Goal: Information Seeking & Learning: Understand process/instructions

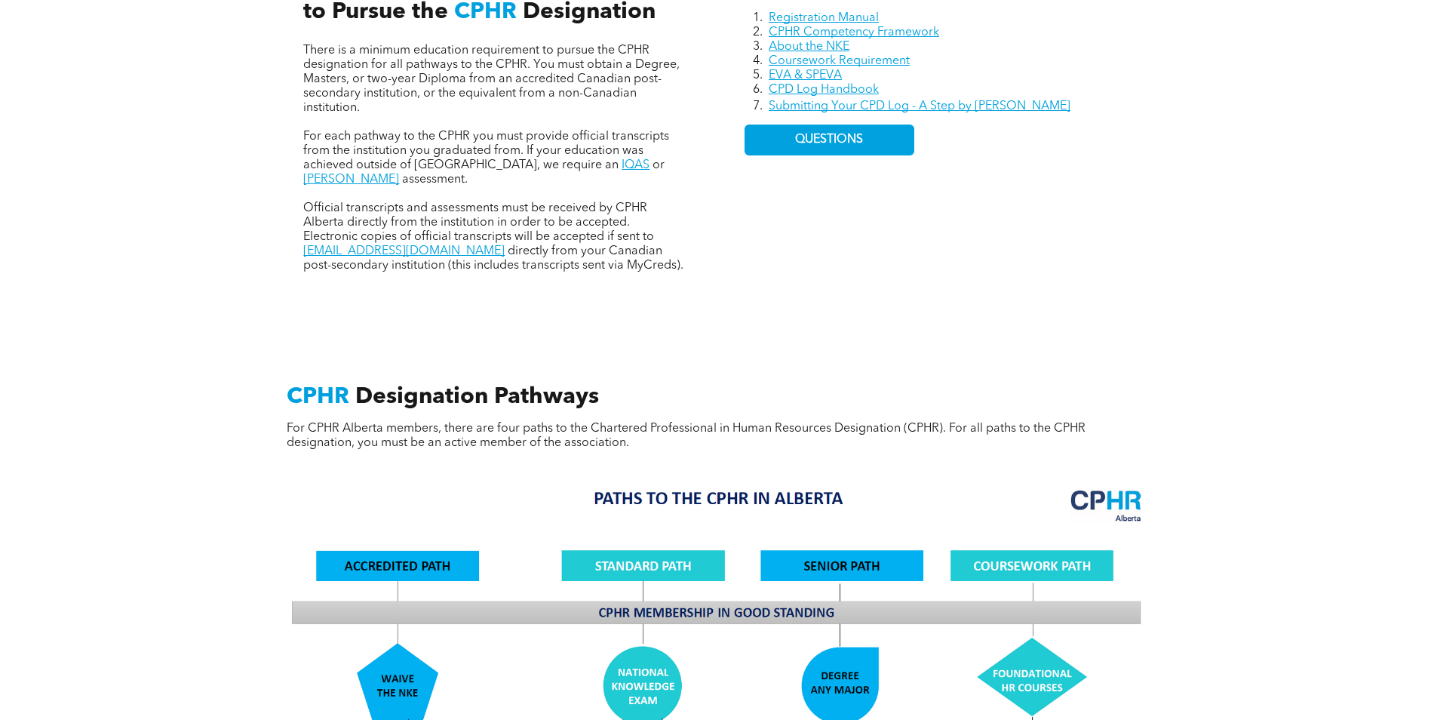
scroll to position [830, 0]
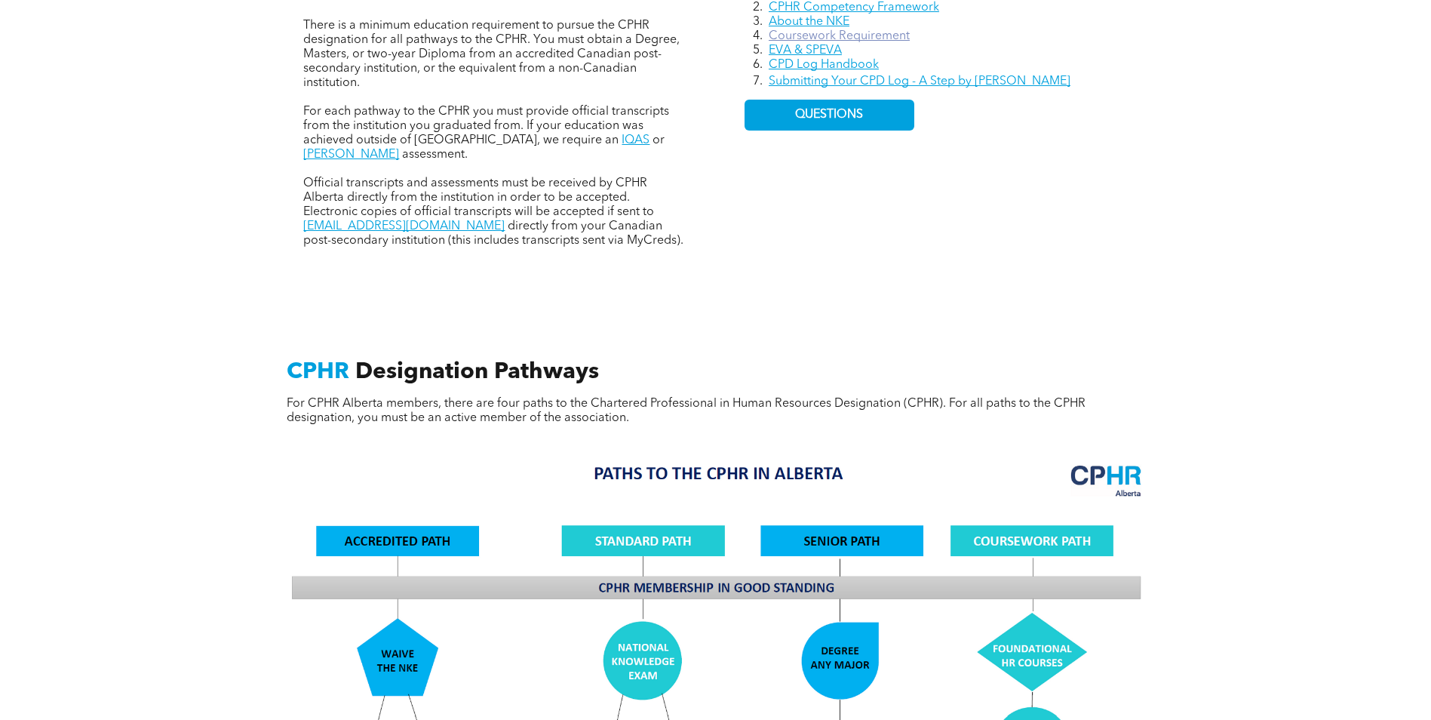
click at [870, 33] on link "Coursework Requirement" at bounding box center [839, 36] width 141 height 12
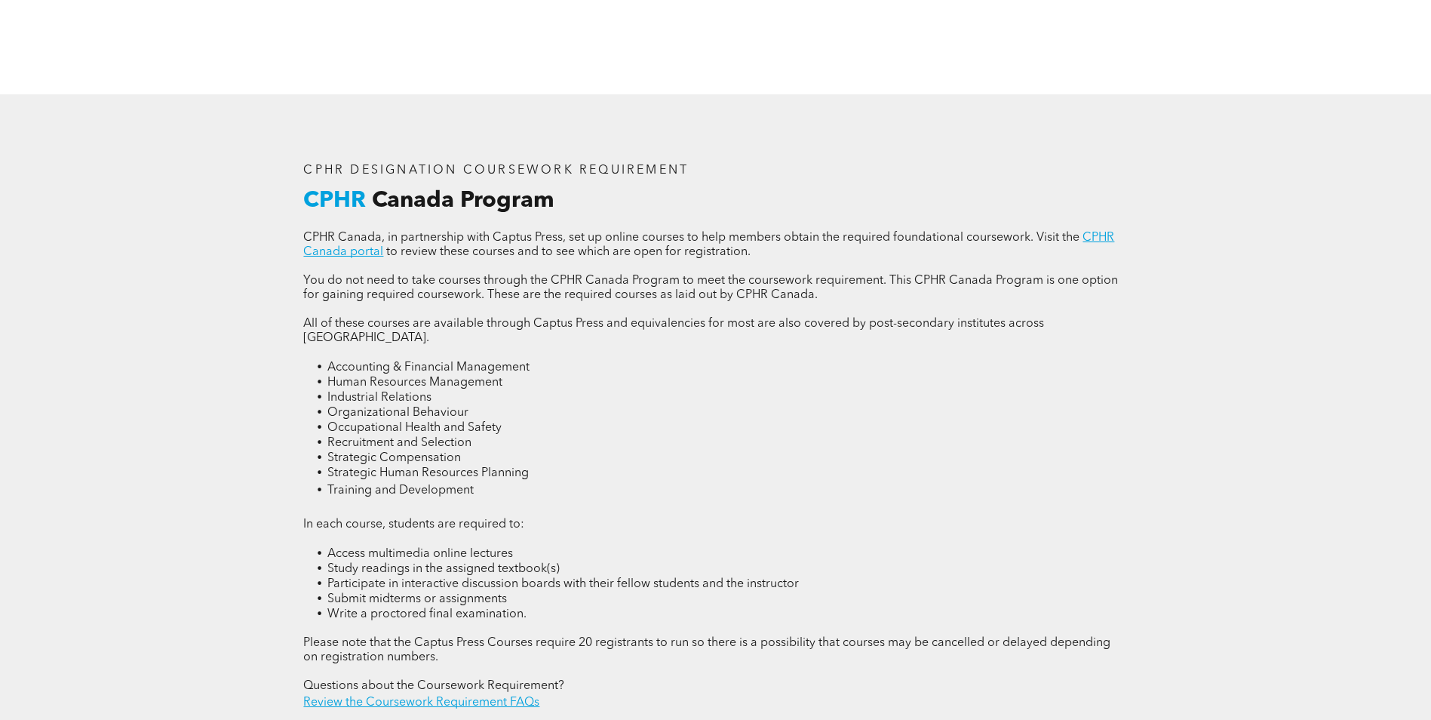
scroll to position [1968, 0]
click at [481, 697] on link "Review the Coursework Requirement FAQs" at bounding box center [421, 703] width 236 height 12
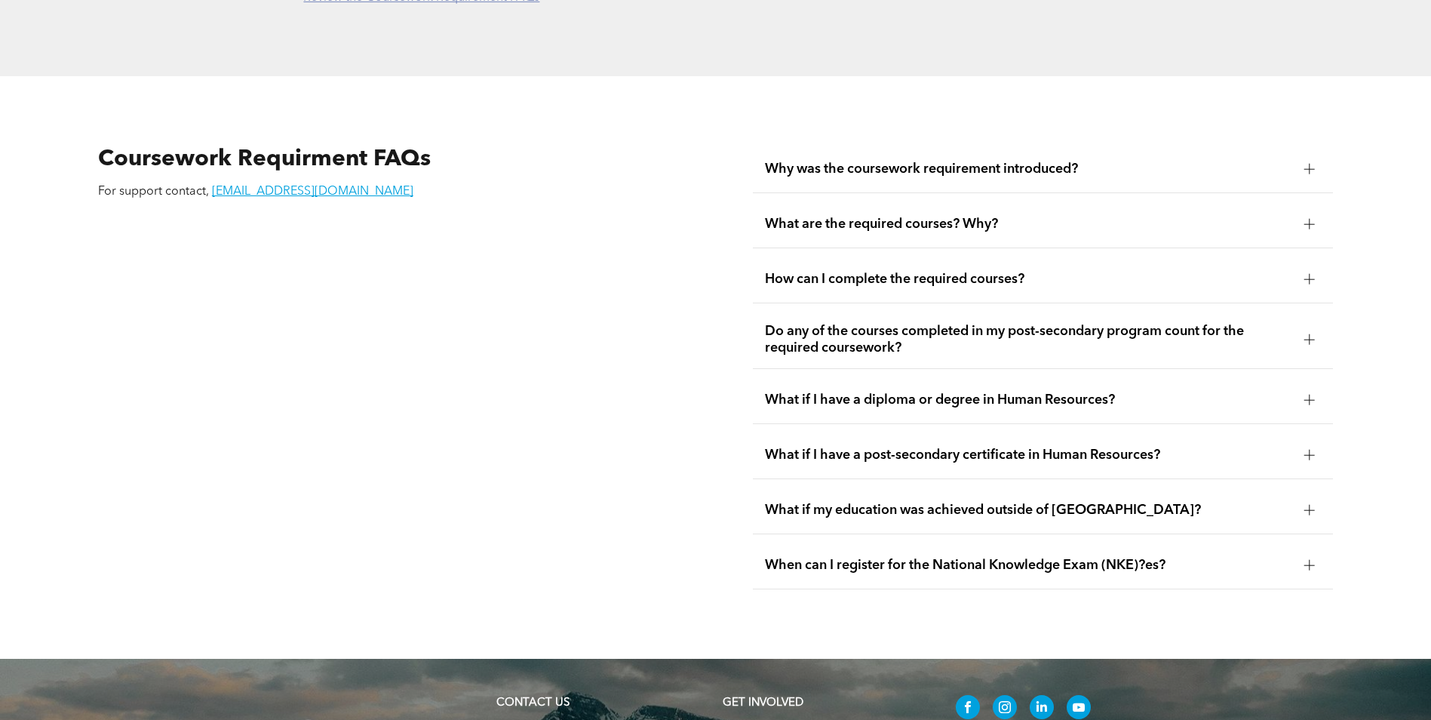
scroll to position [2721, 0]
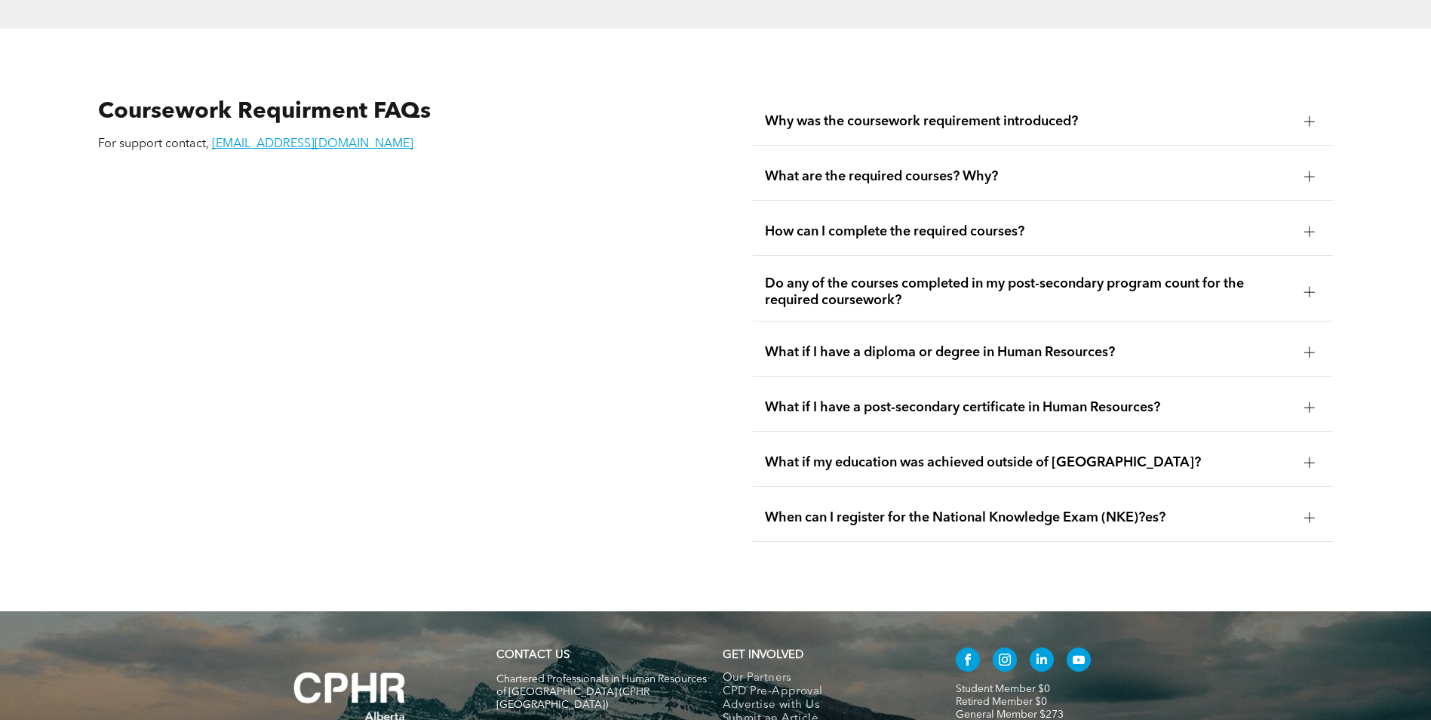
click at [862, 223] on span "How can I complete the required courses?" at bounding box center [1028, 231] width 527 height 17
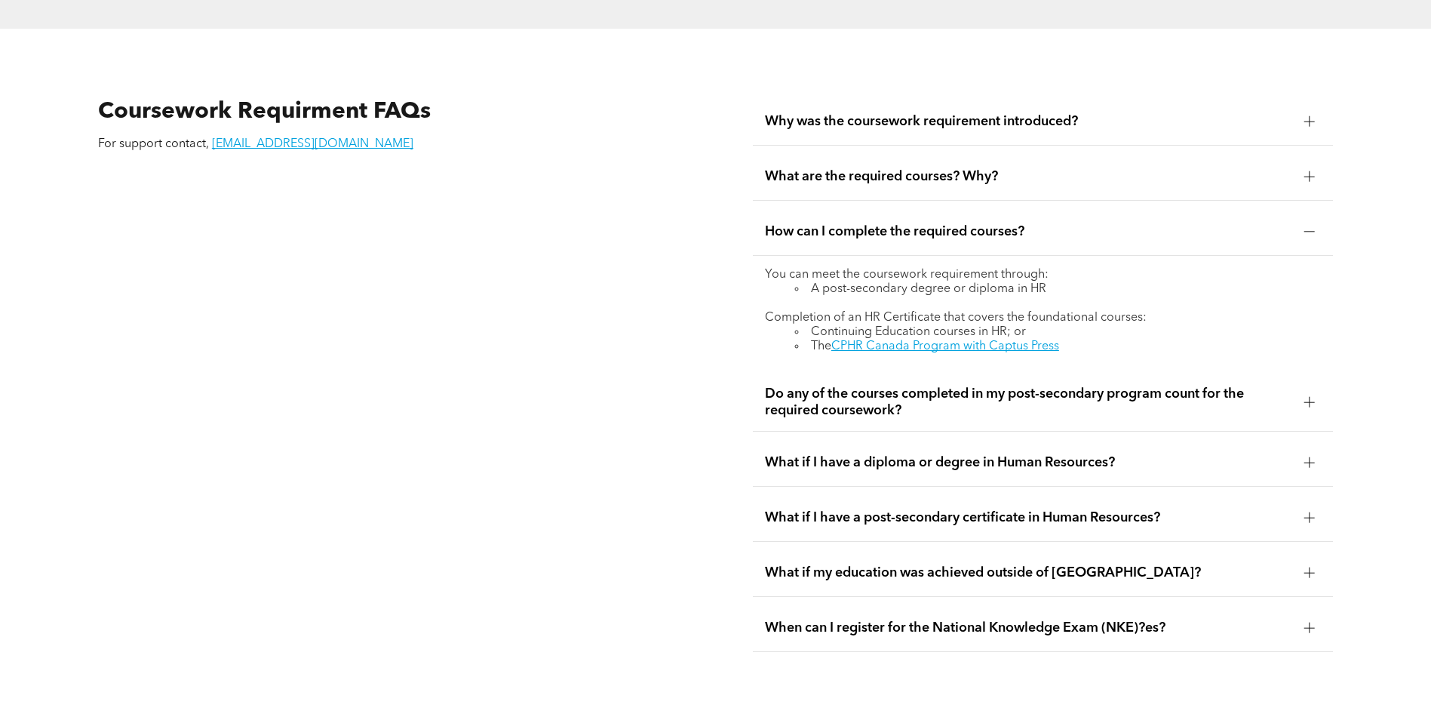
click at [1019, 386] on span "Do any of the courses completed in my post-secondary program count for the requ…" at bounding box center [1028, 402] width 527 height 33
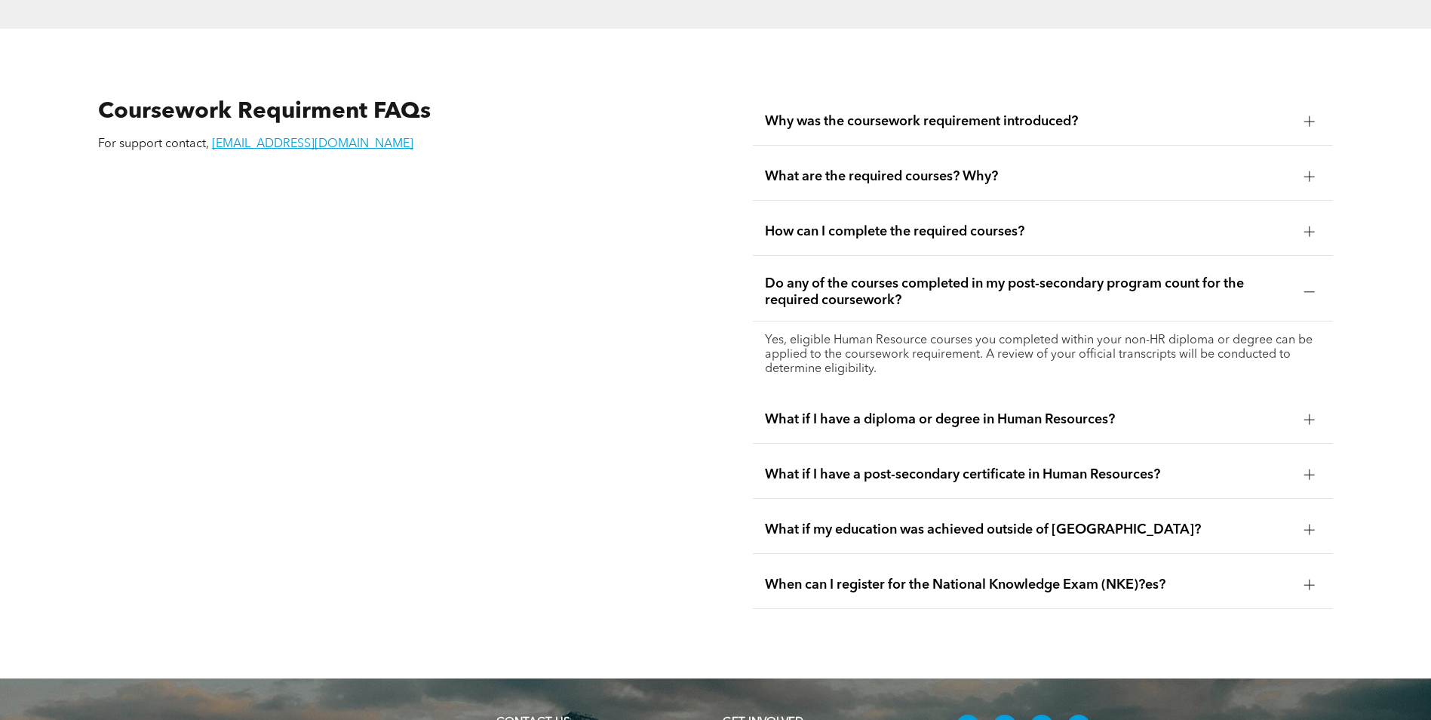
click at [1007, 411] on span "What if I have a diploma or degree in Human Resources?" at bounding box center [1028, 419] width 527 height 17
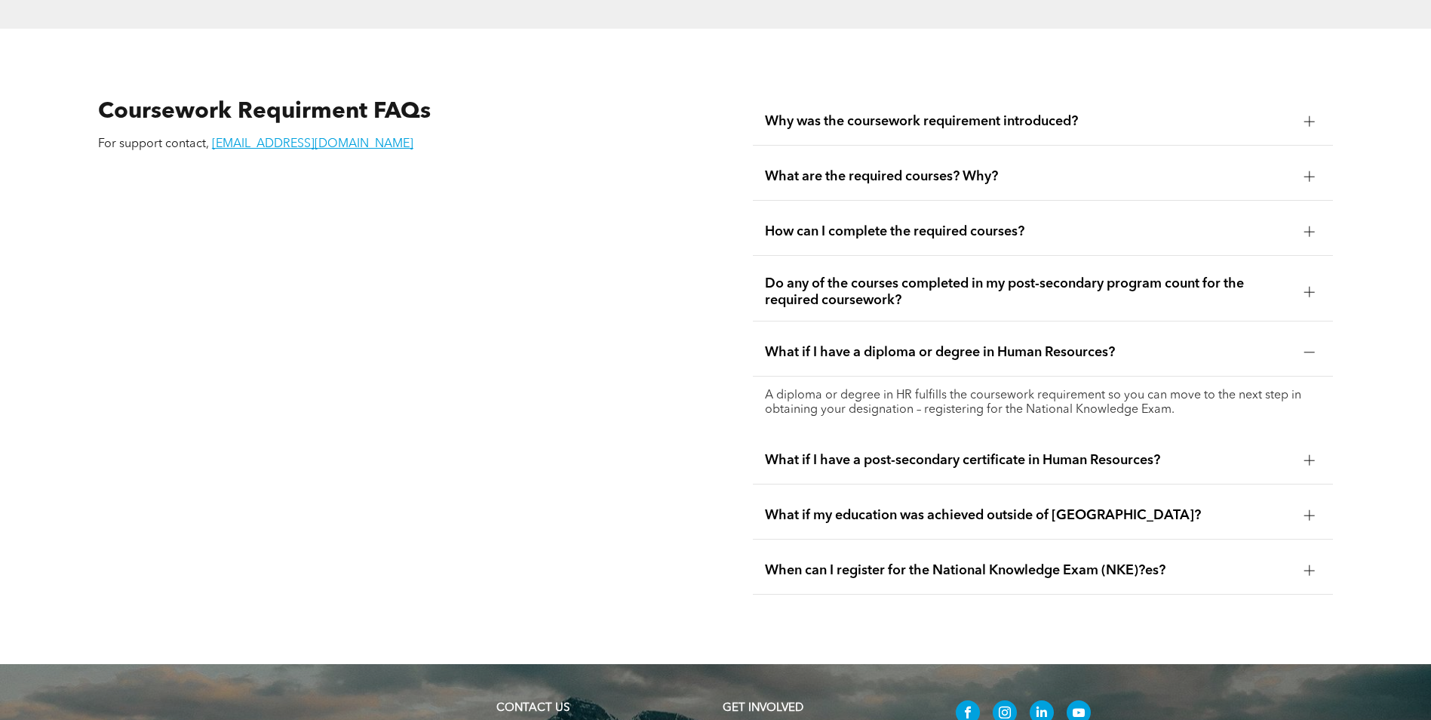
click at [999, 437] on div "What if I have a post-secondary certificate in Human Resources?" at bounding box center [1043, 461] width 580 height 48
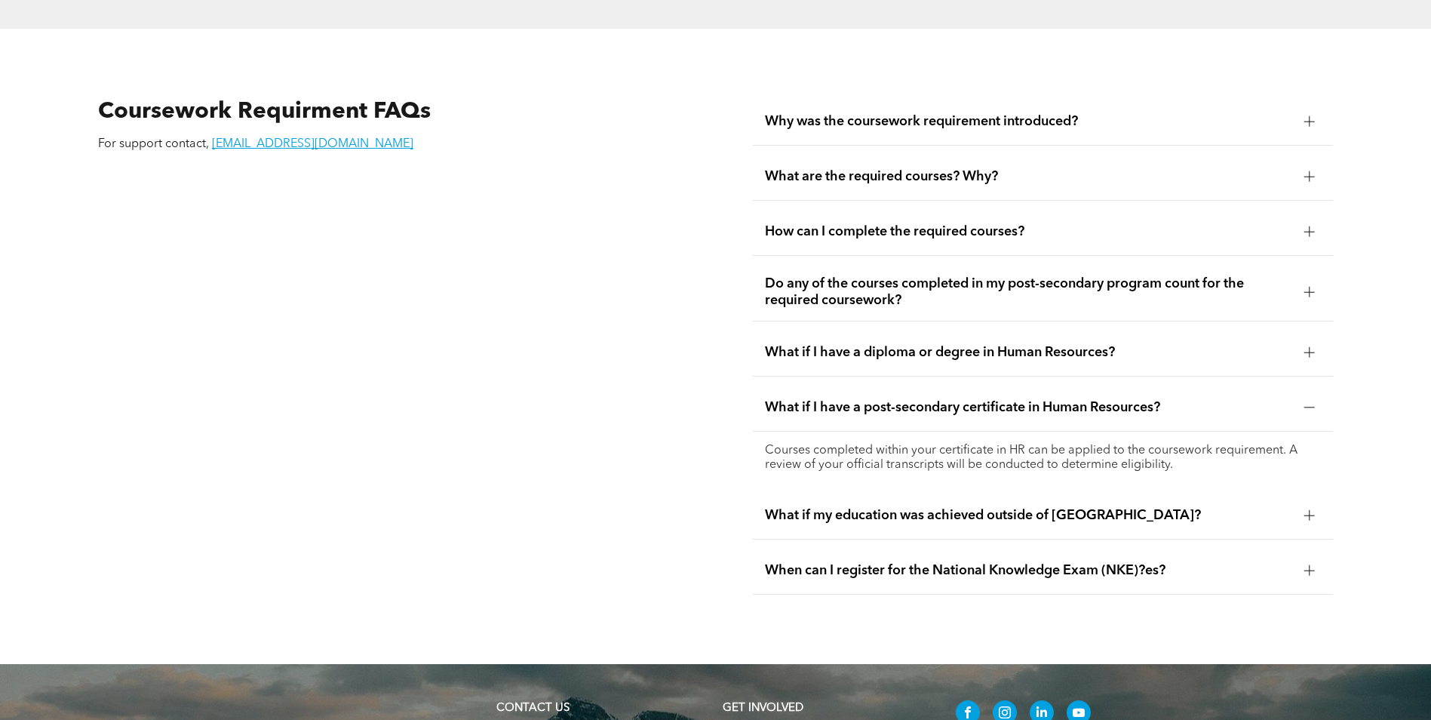
click at [991, 492] on div "What if my education was achieved outside of [GEOGRAPHIC_DATA]?" at bounding box center [1043, 516] width 580 height 48
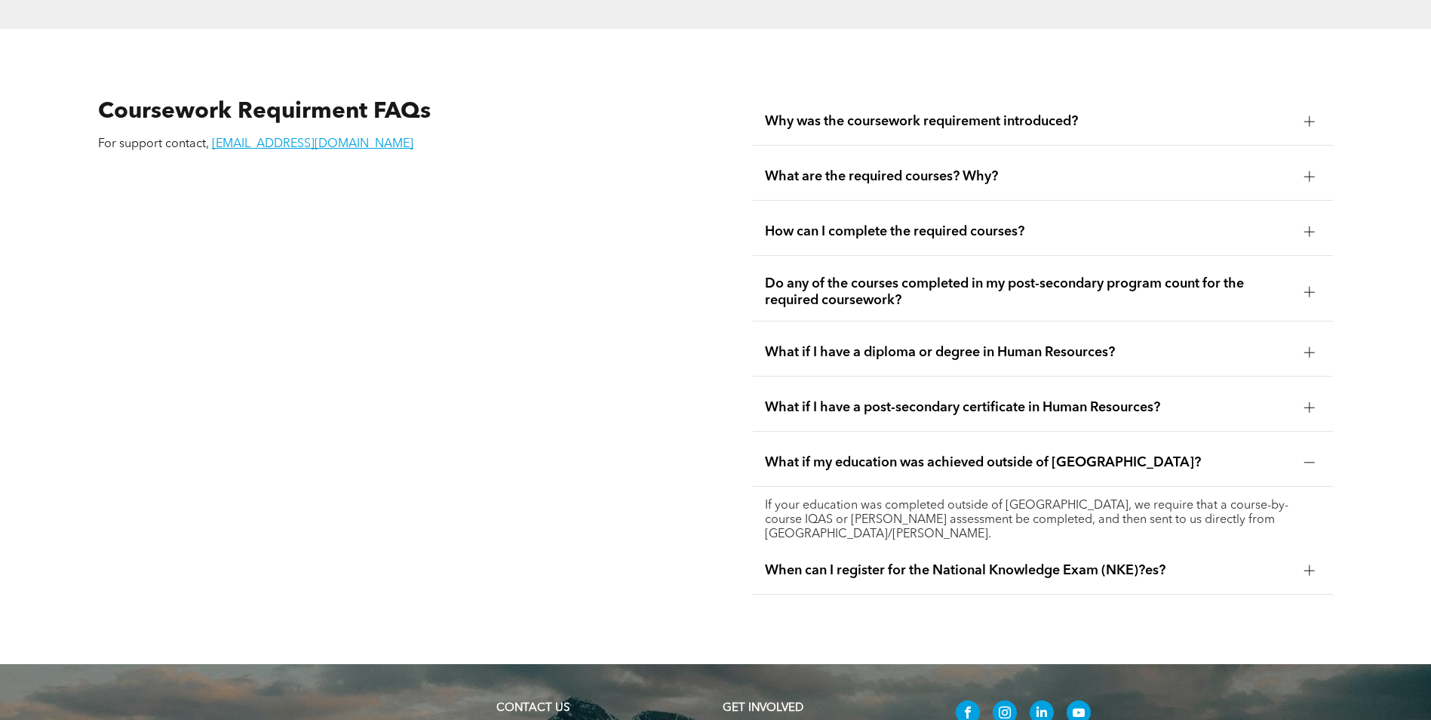
click at [991, 562] on span "When can I register for the National Knowledge Exam (NKE)?es?" at bounding box center [1028, 570] width 527 height 17
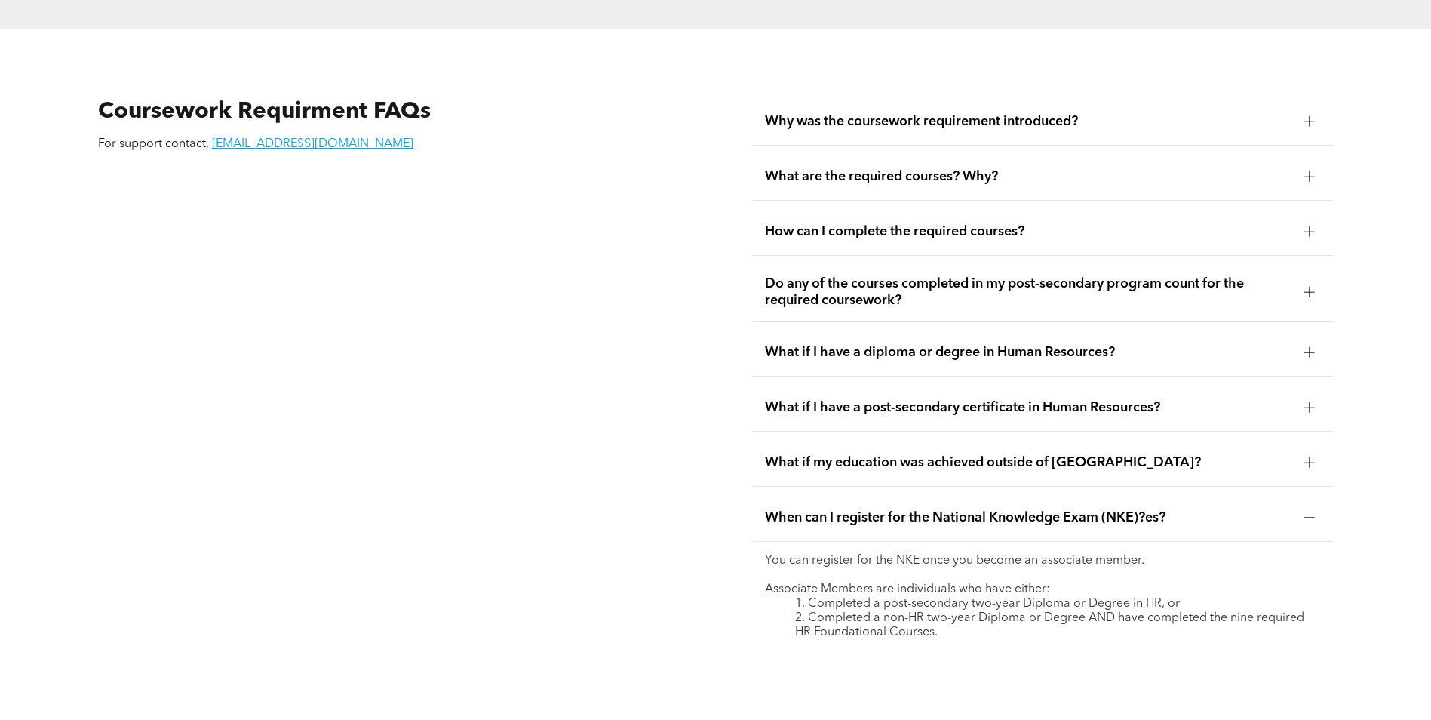
click at [964, 263] on div "Do any of the courses completed in my post-secondary program count for the requ…" at bounding box center [1043, 292] width 580 height 58
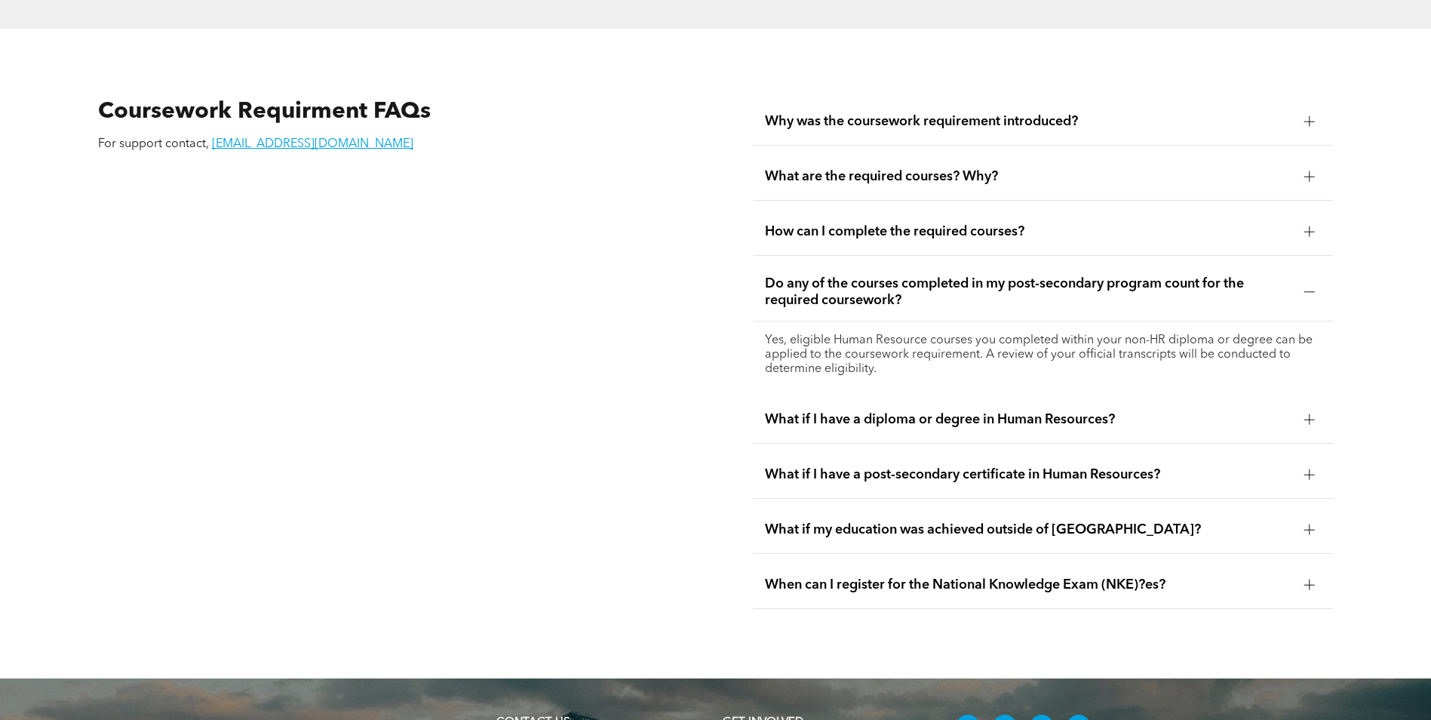
click at [951, 223] on span "How can I complete the required courses?" at bounding box center [1028, 231] width 527 height 17
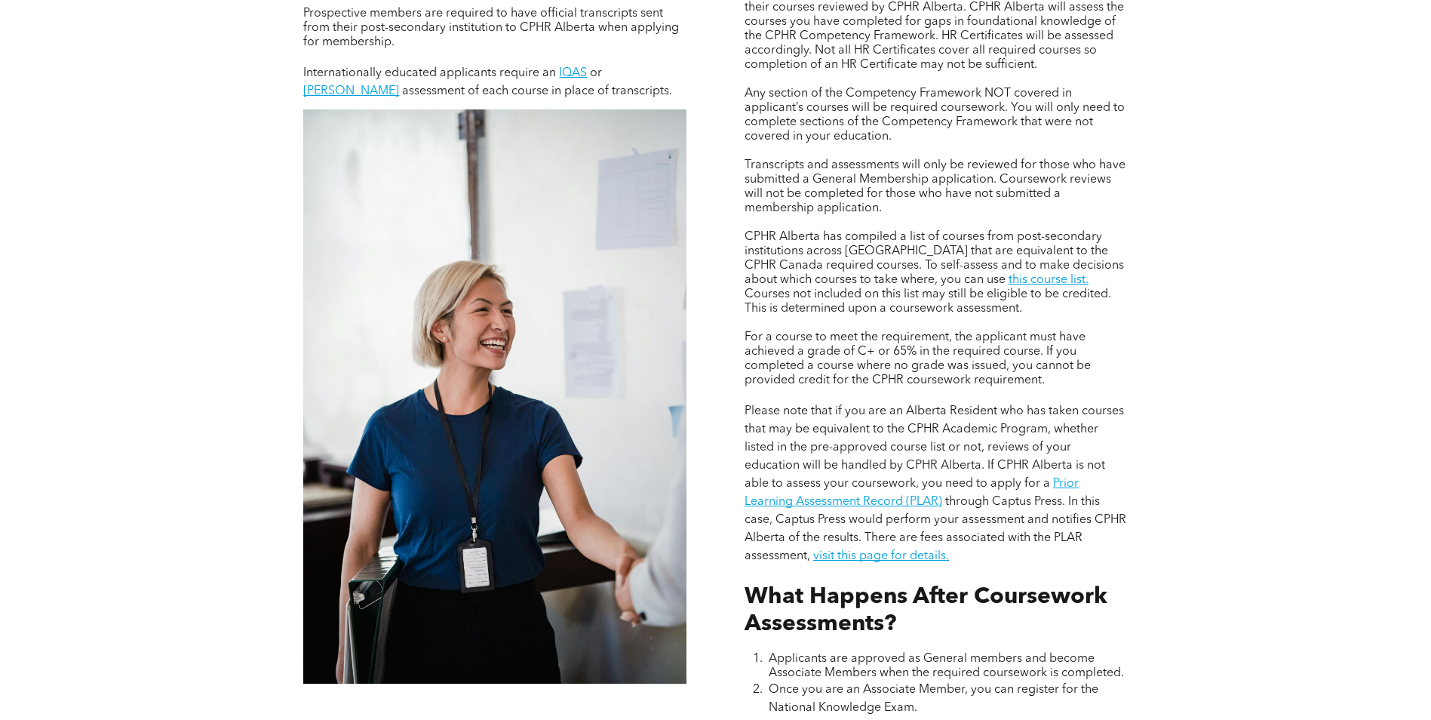
scroll to position [1212, 0]
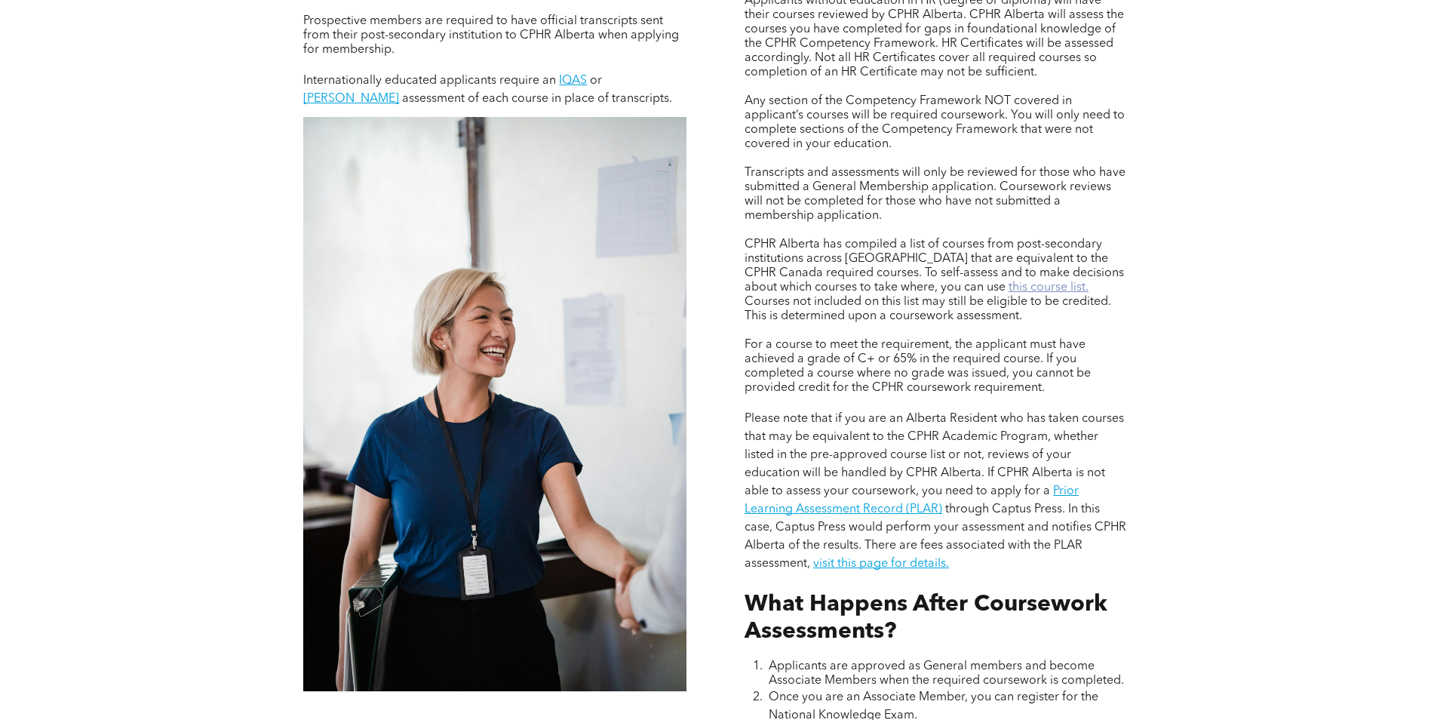
click at [1009, 282] on link "this course list." at bounding box center [1049, 287] width 80 height 12
